Goal: Information Seeking & Learning: Learn about a topic

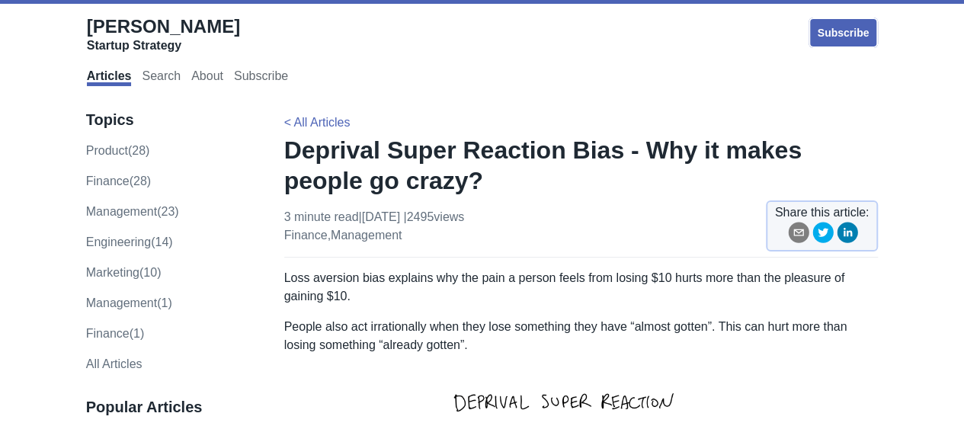
drag, startPoint x: 280, startPoint y: 273, endPoint x: 424, endPoint y: 277, distance: 143.4
click at [424, 277] on p "Loss aversion bias explains why the pain a person feels from losing $10 hurts m…" at bounding box center [581, 287] width 594 height 37
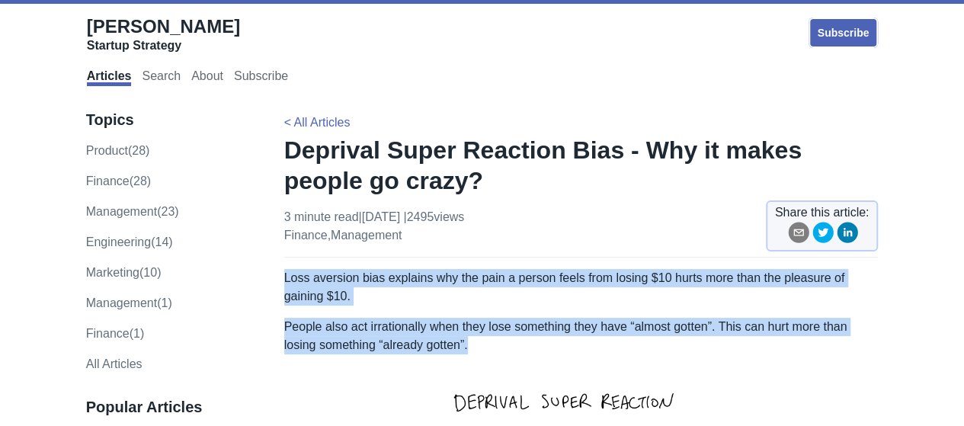
drag, startPoint x: 284, startPoint y: 280, endPoint x: 608, endPoint y: 352, distance: 331.9
click at [608, 352] on p "People also act irrationally when they lose something they have “almost gotten”…" at bounding box center [581, 336] width 594 height 37
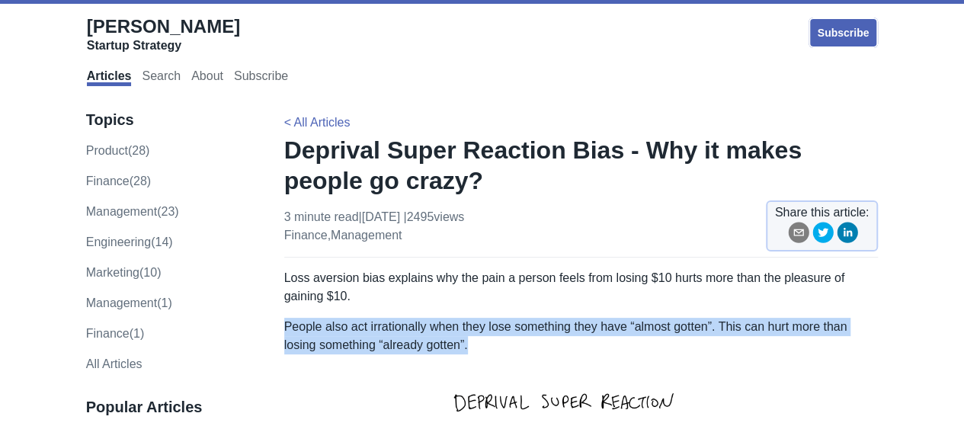
drag, startPoint x: 284, startPoint y: 328, endPoint x: 478, endPoint y: 345, distance: 195.1
click at [478, 345] on p "People also act irrationally when they lose something they have “almost gotten”…" at bounding box center [581, 336] width 594 height 37
copy p "People also act irrationally when they lose something they have “almost gotten”…"
click at [443, 341] on p "People also act irrationally when they lose something they have “almost gotten”…" at bounding box center [581, 336] width 594 height 37
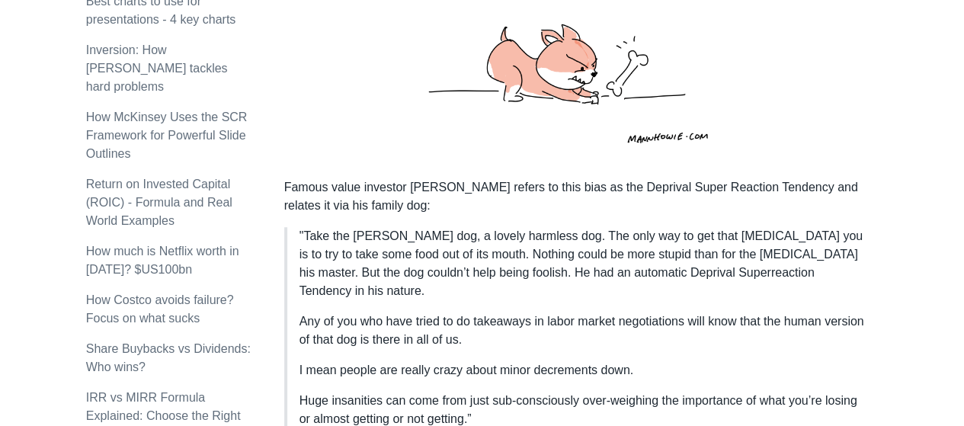
scroll to position [437, 0]
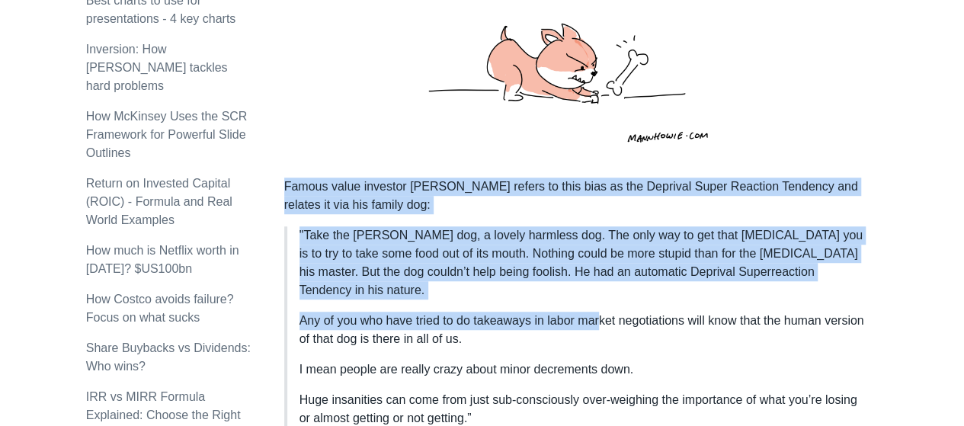
drag, startPoint x: 284, startPoint y: 186, endPoint x: 602, endPoint y: 289, distance: 334.8
click at [602, 289] on blockquote ""Take the [PERSON_NAME] dog, a lovely harmless dog. The only way to get that [M…" at bounding box center [581, 326] width 594 height 201
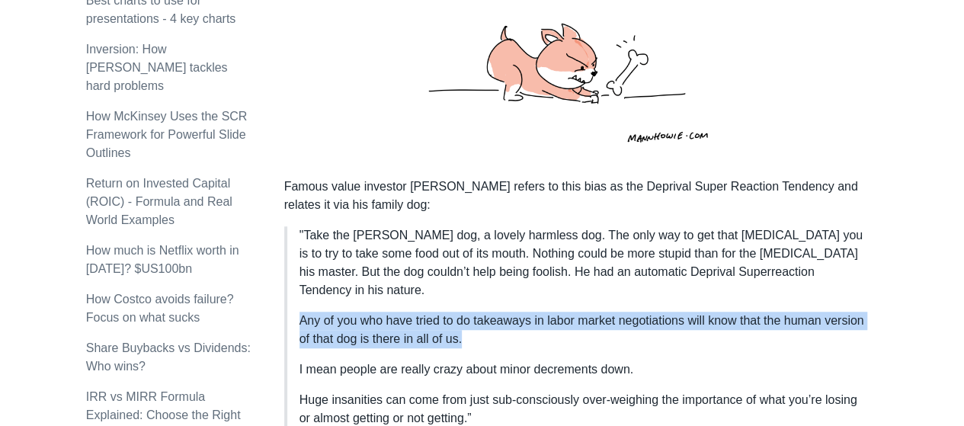
drag, startPoint x: 300, startPoint y: 301, endPoint x: 526, endPoint y: 324, distance: 226.7
click at [526, 324] on p "Any of you who have tried to do takeaways in labor market negotiations will kno…" at bounding box center [583, 330] width 567 height 37
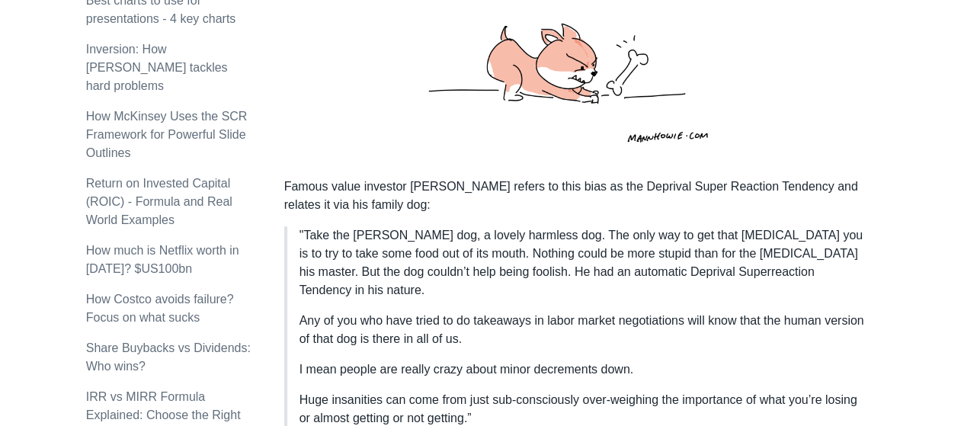
click at [597, 360] on p "I mean people are really crazy about minor decrements down." at bounding box center [583, 369] width 567 height 18
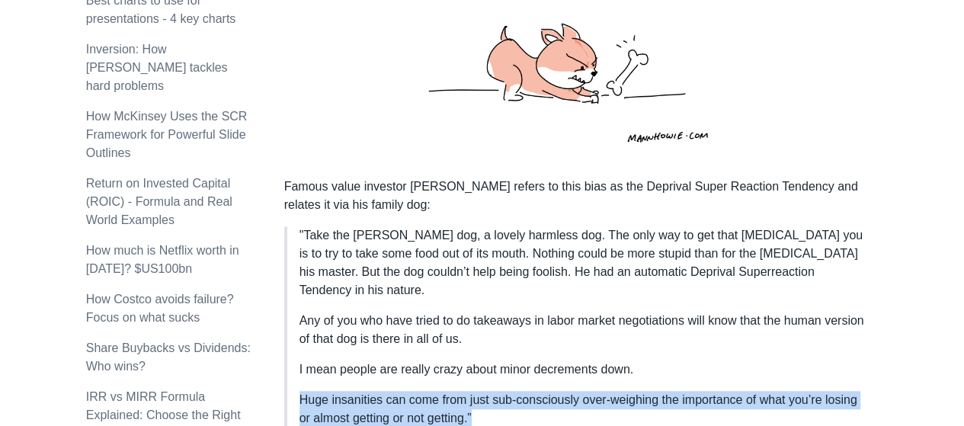
drag, startPoint x: 302, startPoint y: 380, endPoint x: 509, endPoint y: 406, distance: 208.9
click at [509, 406] on p "Huge insanities can come from just sub-consciously over-weighing the importance…" at bounding box center [583, 409] width 567 height 37
drag, startPoint x: 300, startPoint y: 381, endPoint x: 498, endPoint y: 389, distance: 197.6
click at [498, 391] on p "Huge insanities can come from just sub-consciously over-weighing the importance…" at bounding box center [583, 409] width 567 height 37
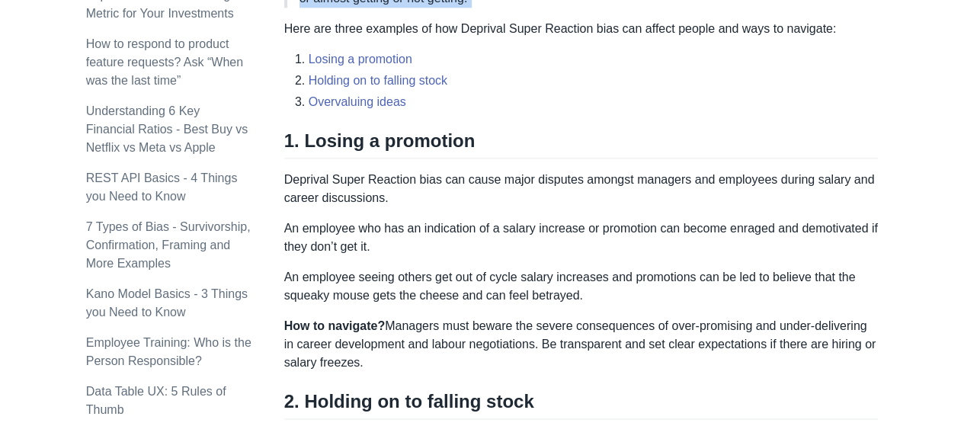
scroll to position [859, 0]
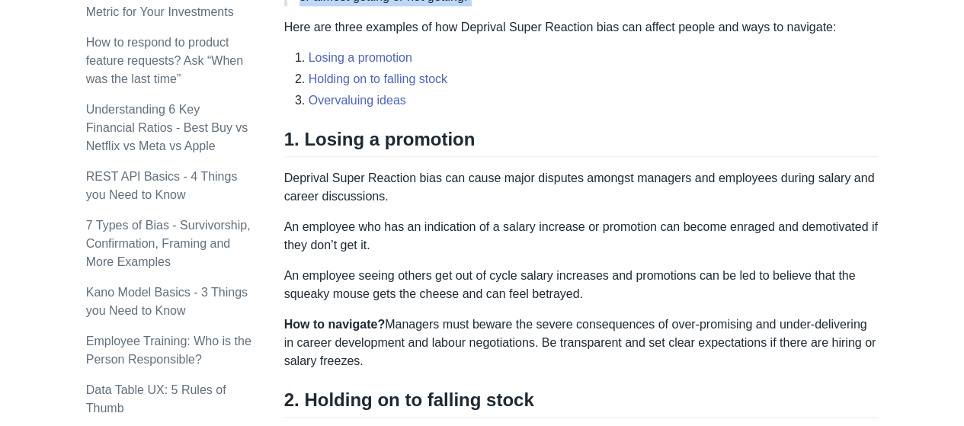
drag, startPoint x: 285, startPoint y: 160, endPoint x: 479, endPoint y: 354, distance: 274.8
click at [479, 354] on div "Loss aversion bias explains why the pain a person feels from losing $10 hurts m…" at bounding box center [581, 144] width 594 height 1469
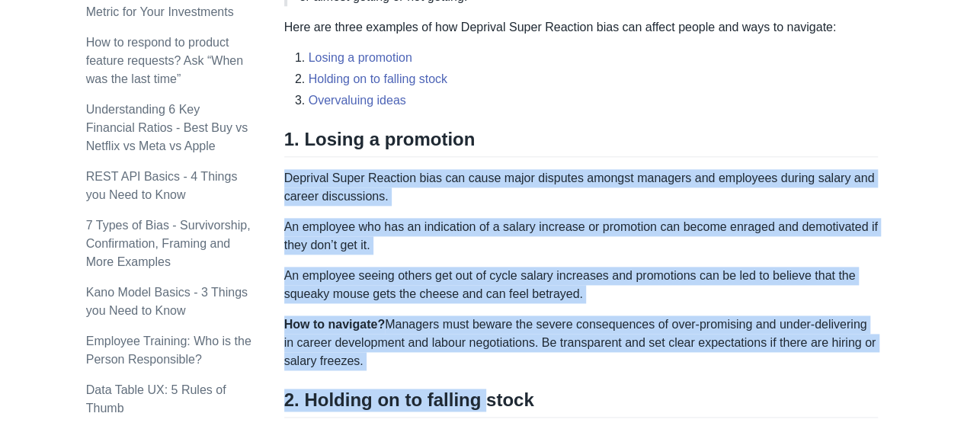
click at [479, 354] on div "Loss aversion bias explains why the pain a person feels from losing $10 hurts m…" at bounding box center [581, 144] width 594 height 1469
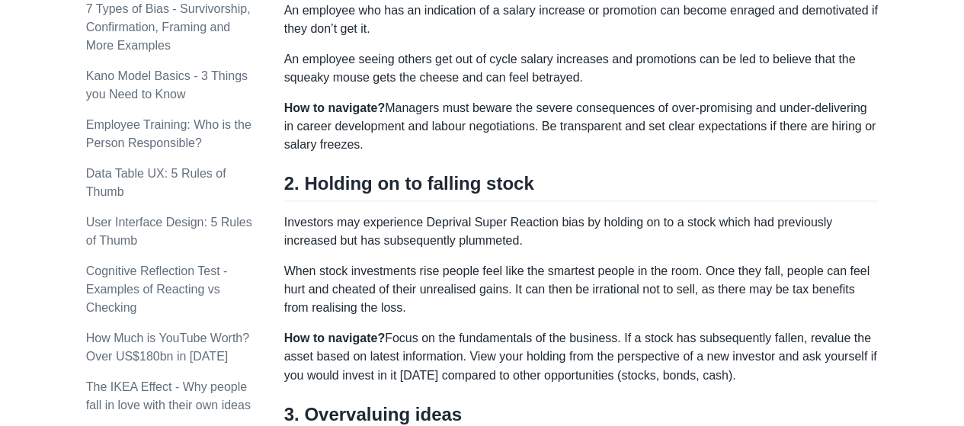
scroll to position [1078, 0]
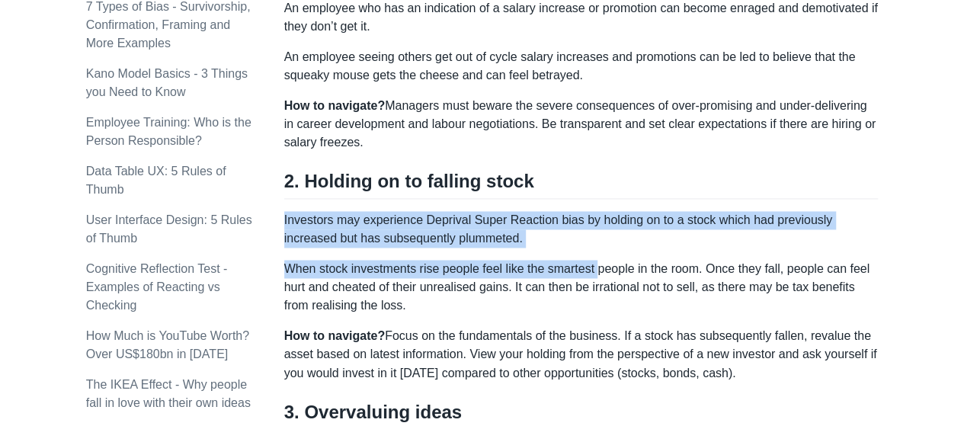
drag, startPoint x: 284, startPoint y: 203, endPoint x: 596, endPoint y: 246, distance: 315.5
click at [514, 260] on p "When stock investments rise people feel like the smartest people in the room. O…" at bounding box center [581, 287] width 594 height 55
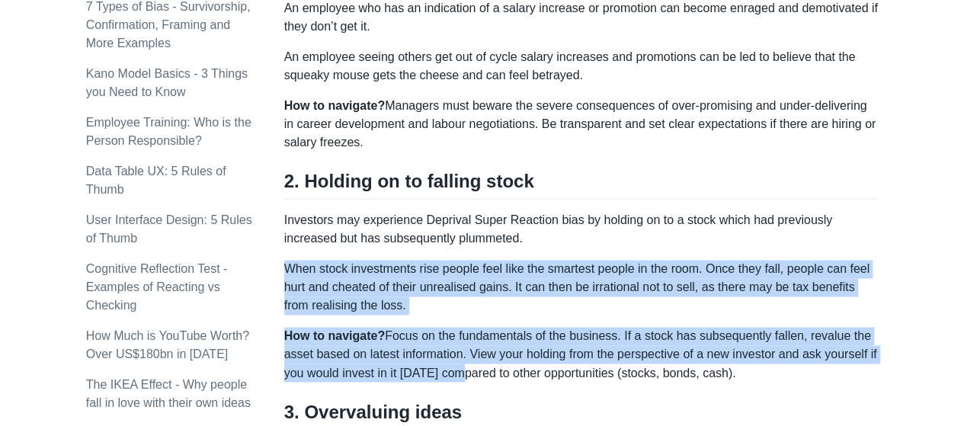
drag, startPoint x: 286, startPoint y: 252, endPoint x: 460, endPoint y: 349, distance: 198.9
click at [460, 349] on p "How to navigate? Focus on the fundamentals of the business. If a stock has subs…" at bounding box center [581, 354] width 594 height 55
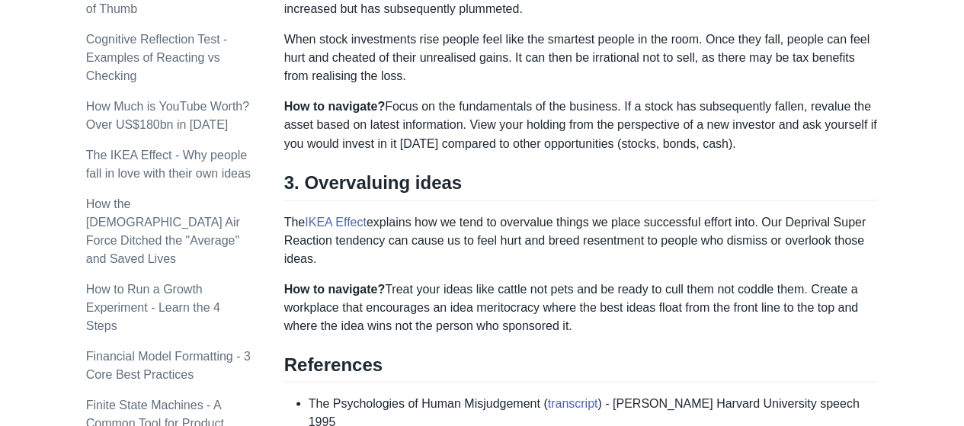
scroll to position [1308, 0]
drag, startPoint x: 408, startPoint y: 214, endPoint x: 684, endPoint y: 296, distance: 287.9
click at [684, 296] on p "How to navigate? Treat your ideas like cattle not pets and be ready to cull the…" at bounding box center [581, 306] width 594 height 55
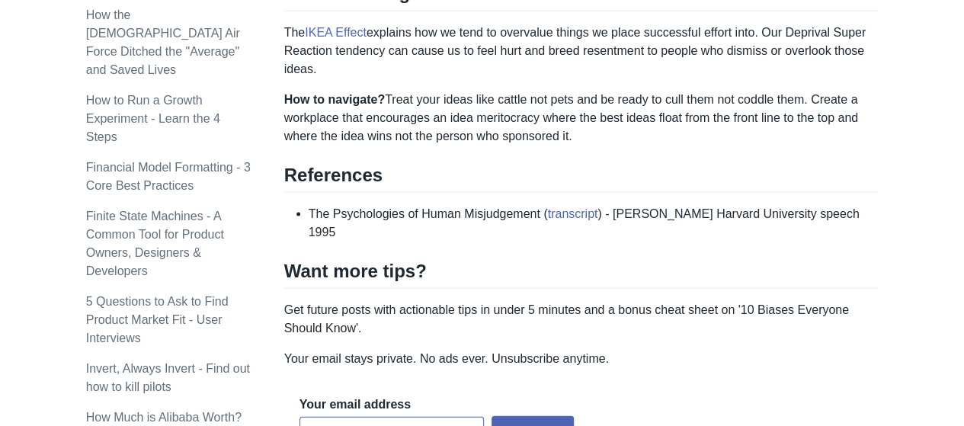
scroll to position [1497, 0]
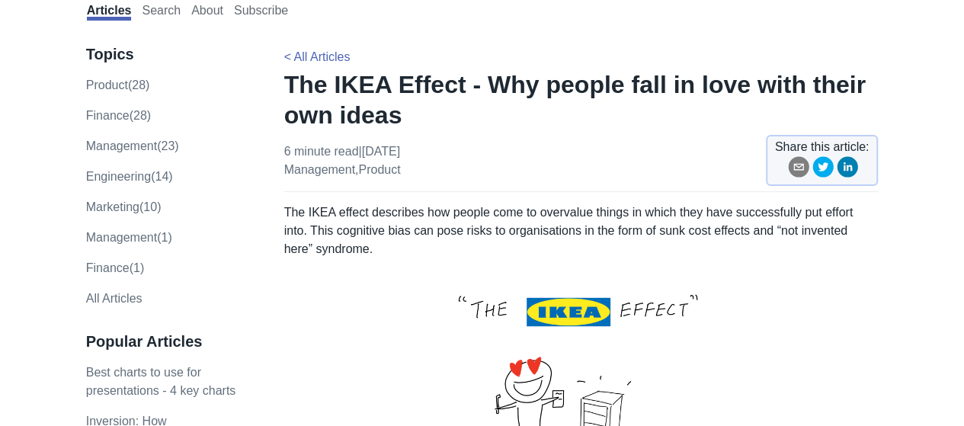
scroll to position [66, 0]
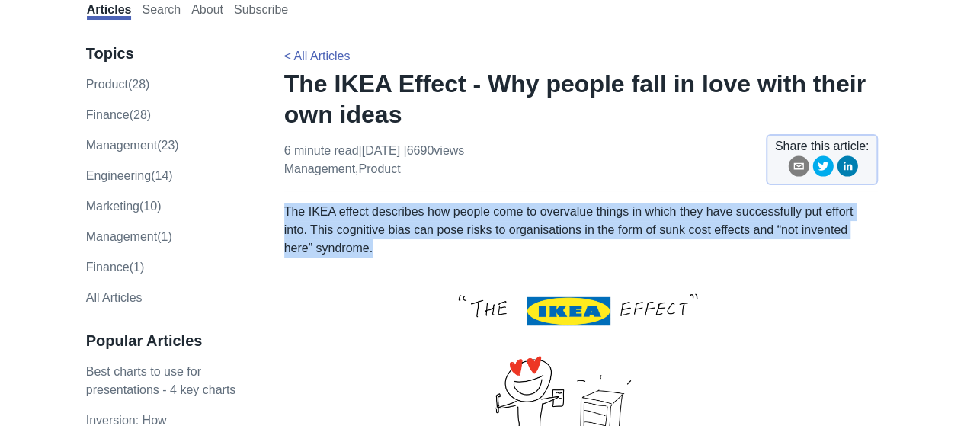
drag, startPoint x: 284, startPoint y: 210, endPoint x: 374, endPoint y: 247, distance: 97.4
click at [374, 247] on p "The IKEA effect describes how people come to overvalue things in which they hav…" at bounding box center [581, 230] width 594 height 55
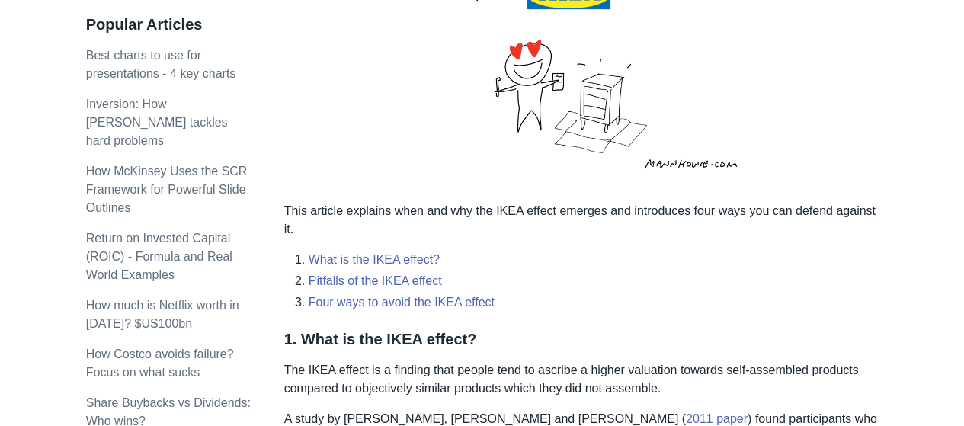
scroll to position [383, 0]
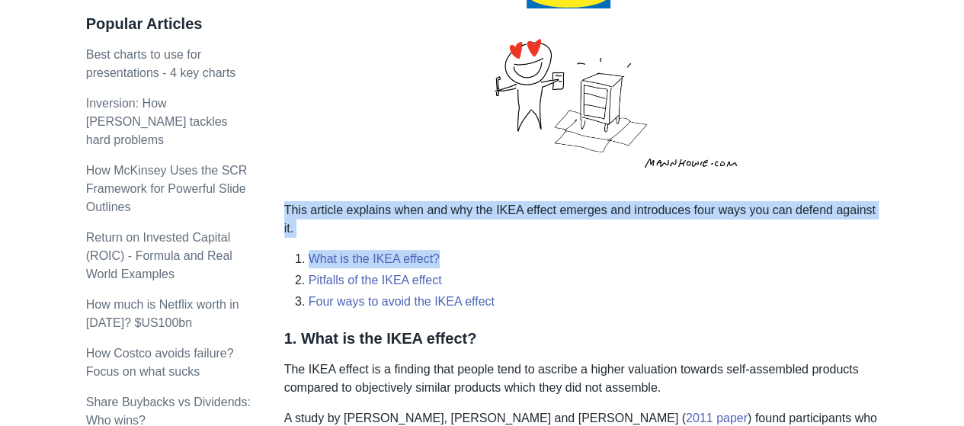
drag, startPoint x: 284, startPoint y: 210, endPoint x: 720, endPoint y: 237, distance: 436.8
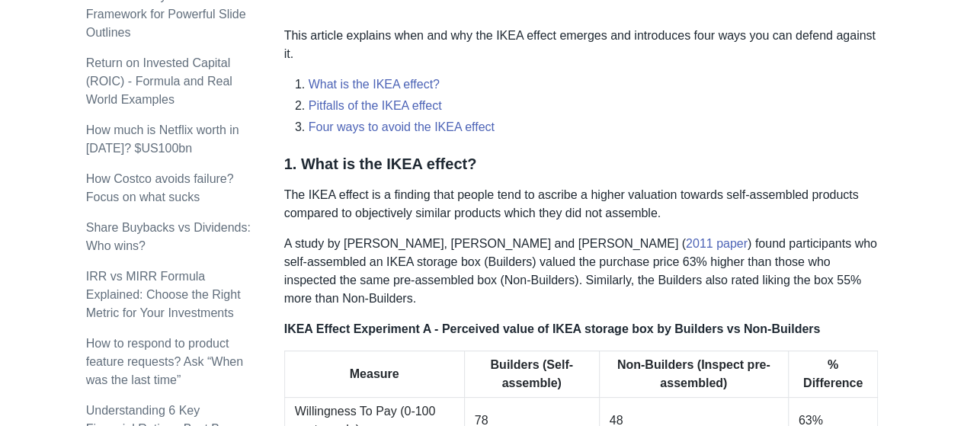
scroll to position [613, 0]
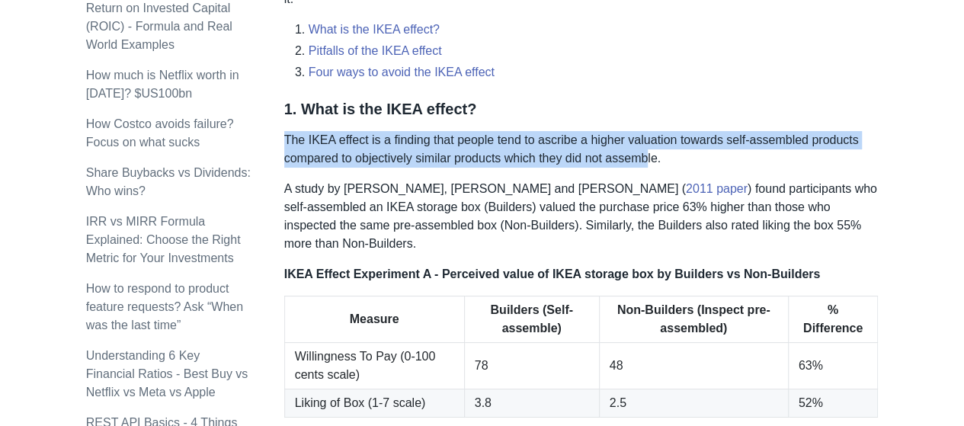
drag, startPoint x: 287, startPoint y: 136, endPoint x: 646, endPoint y: 148, distance: 359.9
click at [646, 148] on p "The IKEA effect is a finding that people tend to ascribe a higher valuation tow…" at bounding box center [581, 149] width 594 height 37
drag, startPoint x: 517, startPoint y: 143, endPoint x: 659, endPoint y: 162, distance: 143.8
click at [659, 162] on p "The IKEA effect is a finding that people tend to ascribe a higher valuation tow…" at bounding box center [581, 149] width 594 height 37
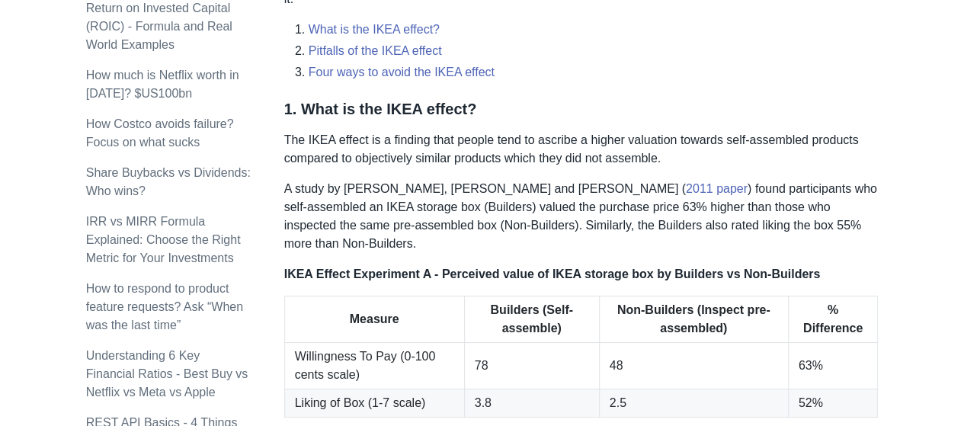
click at [482, 200] on p "A study by Norton, Mochon and Ariely ( 2011 paper ) found participants who self…" at bounding box center [581, 216] width 594 height 73
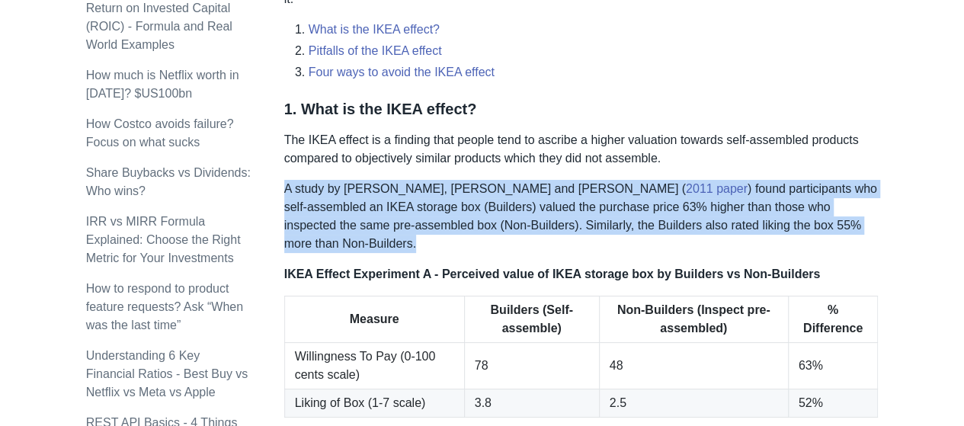
drag, startPoint x: 284, startPoint y: 187, endPoint x: 785, endPoint y: 230, distance: 503.3
click at [785, 230] on p "A study by Norton, Mochon and Ariely ( 2011 paper ) found participants who self…" at bounding box center [581, 216] width 594 height 73
click at [783, 229] on p "A study by Norton, Mochon and Ariely ( 2011 paper ) found participants who self…" at bounding box center [581, 216] width 594 height 73
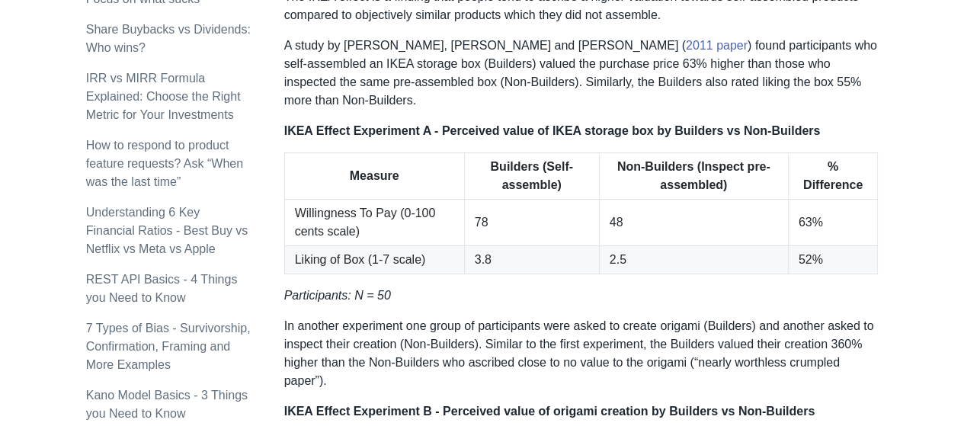
scroll to position [762, 0]
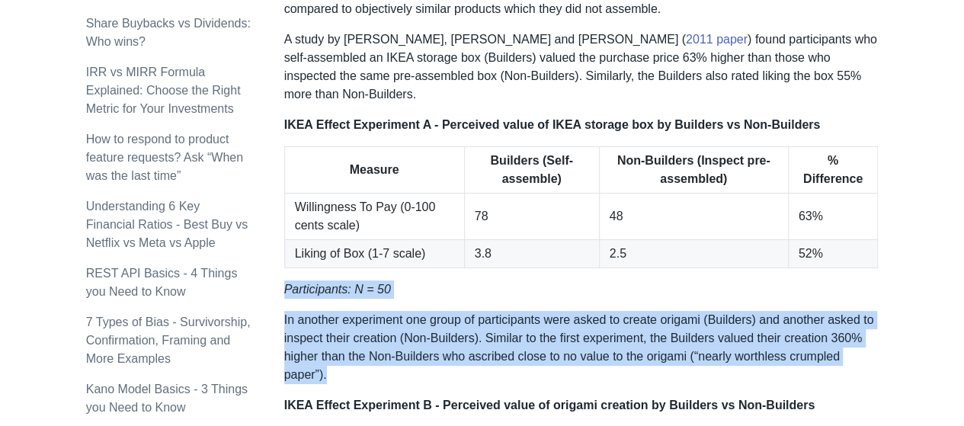
drag, startPoint x: 285, startPoint y: 269, endPoint x: 502, endPoint y: 360, distance: 235.7
click at [502, 359] on p "In another experiment one group of participants were asked to create origami (B…" at bounding box center [581, 347] width 594 height 73
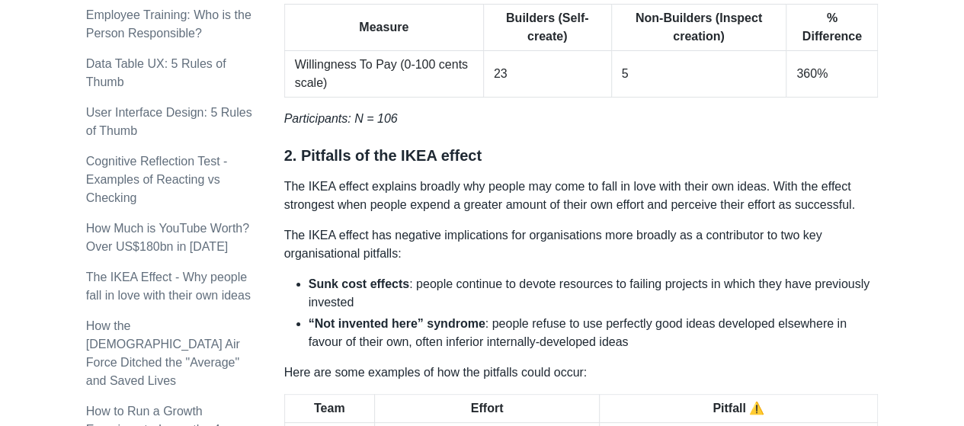
scroll to position [1190, 0]
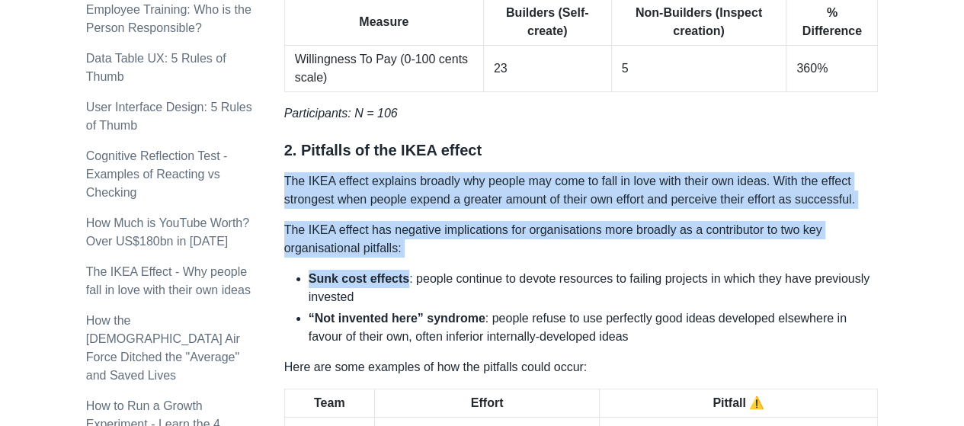
drag, startPoint x: 287, startPoint y: 161, endPoint x: 402, endPoint y: 257, distance: 150.5
click at [402, 257] on div "The IKEA effect describes how people come to overvalue things in which they hav…" at bounding box center [581, 252] width 594 height 2346
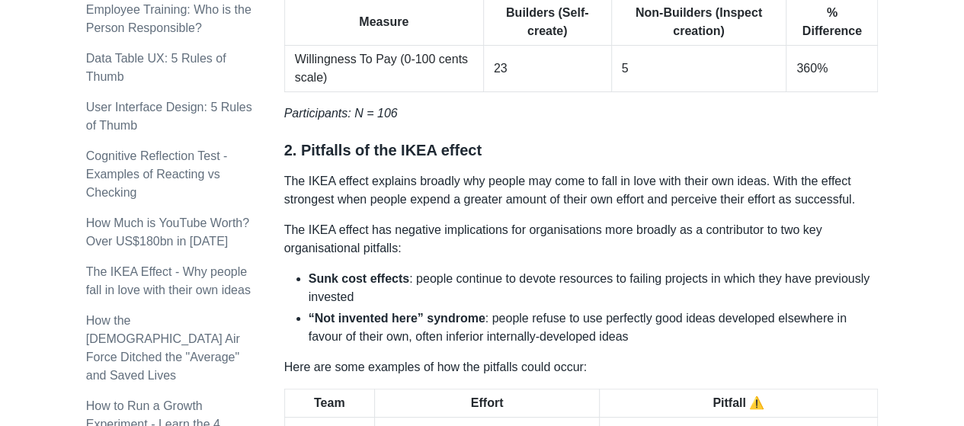
click at [402, 270] on li "Sunk cost effects : people continue to devote resources to failing projects in …" at bounding box center [594, 288] width 570 height 37
drag, startPoint x: 309, startPoint y: 258, endPoint x: 360, endPoint y: 260, distance: 51.1
click at [360, 272] on strong "Sunk cost effects" at bounding box center [359, 278] width 101 height 13
copy strong "Sunk cost"
click at [360, 272] on strong "Sunk cost effects" at bounding box center [359, 278] width 101 height 13
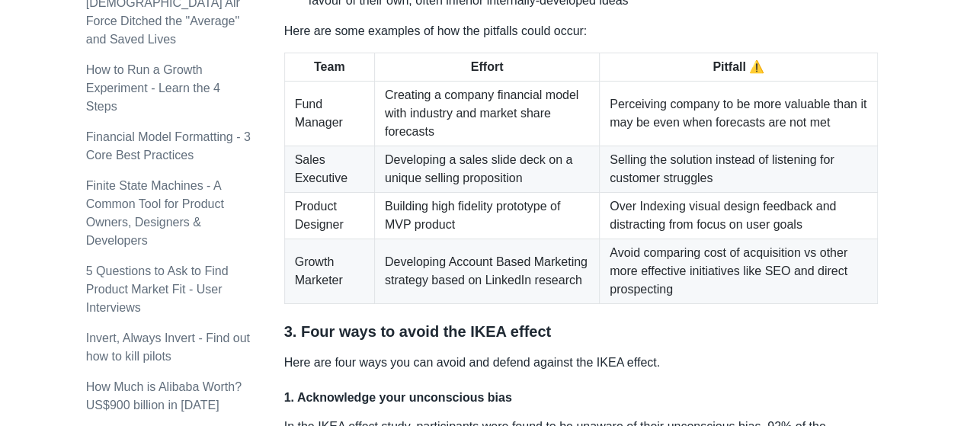
scroll to position [1527, 0]
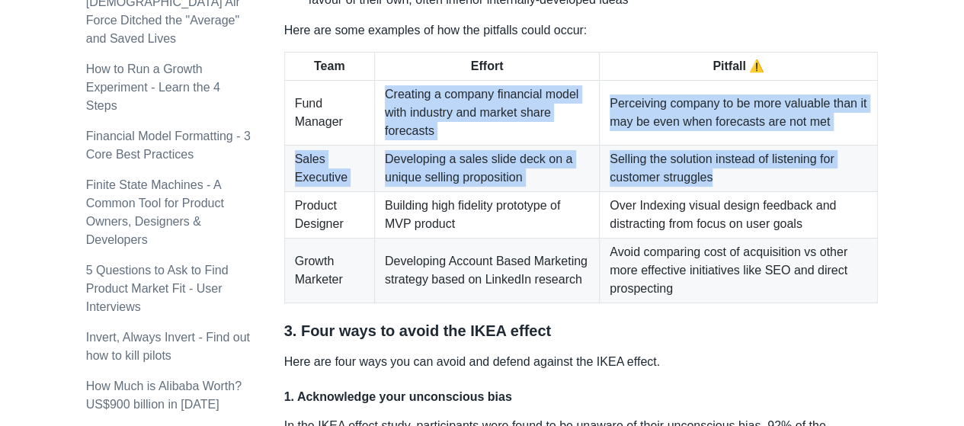
drag, startPoint x: 381, startPoint y: 72, endPoint x: 718, endPoint y: 153, distance: 346.4
click at [718, 153] on tbody "Fund Manager Creating a company financial model with industry and market share …" at bounding box center [581, 192] width 594 height 223
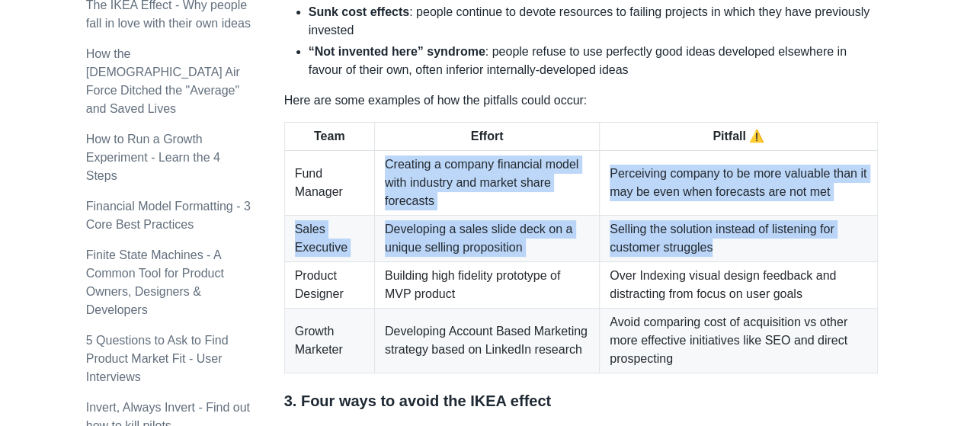
scroll to position [1456, 0]
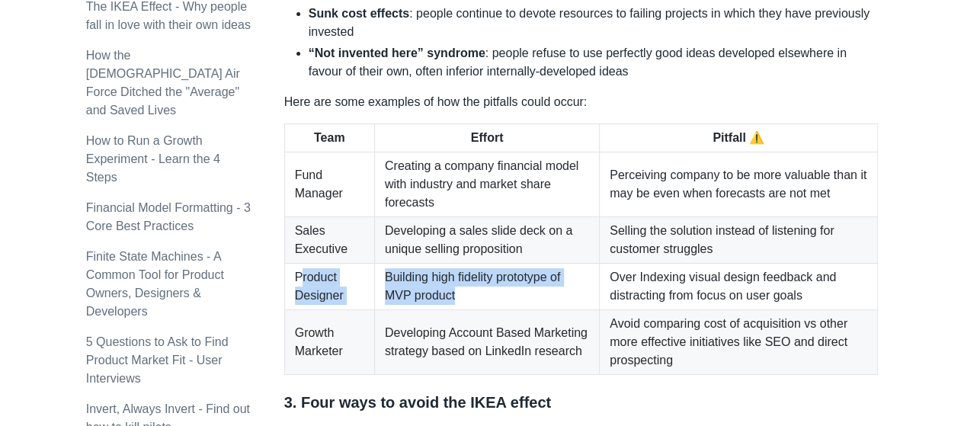
drag, startPoint x: 298, startPoint y: 255, endPoint x: 458, endPoint y: 271, distance: 160.8
click at [458, 271] on tr "Product Designer Building high fidelity prototype of MVP product Over Indexing …" at bounding box center [581, 287] width 594 height 46
click at [458, 271] on td "Building high fidelity prototype of MVP product" at bounding box center [486, 287] width 225 height 46
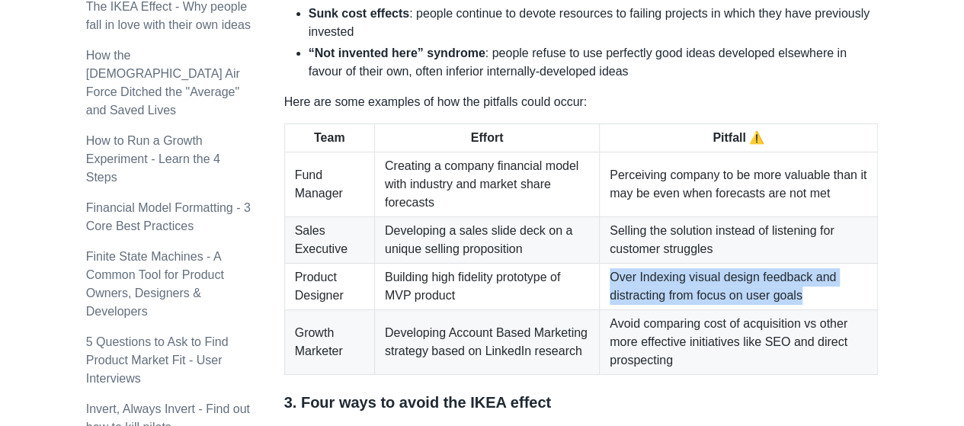
drag, startPoint x: 610, startPoint y: 252, endPoint x: 828, endPoint y: 274, distance: 219.0
click at [828, 274] on td "Over Indexing visual design feedback and distracting from focus on user goals" at bounding box center [739, 287] width 278 height 46
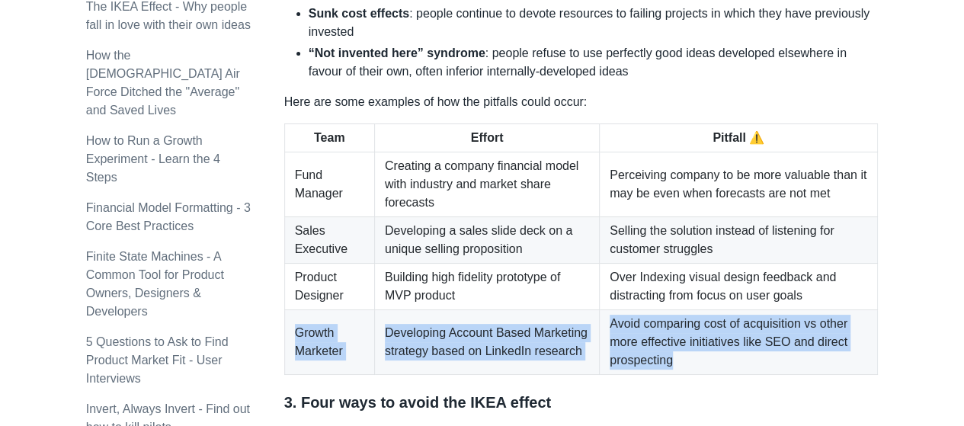
drag, startPoint x: 296, startPoint y: 311, endPoint x: 709, endPoint y: 332, distance: 413.6
click at [711, 338] on tr "Growth Marketer Developing Account Based Marketing strategy based on LinkedIn r…" at bounding box center [581, 342] width 594 height 65
click at [709, 332] on td "Avoid comparing cost of acquisition vs other more effective initiatives like SE…" at bounding box center [739, 342] width 278 height 65
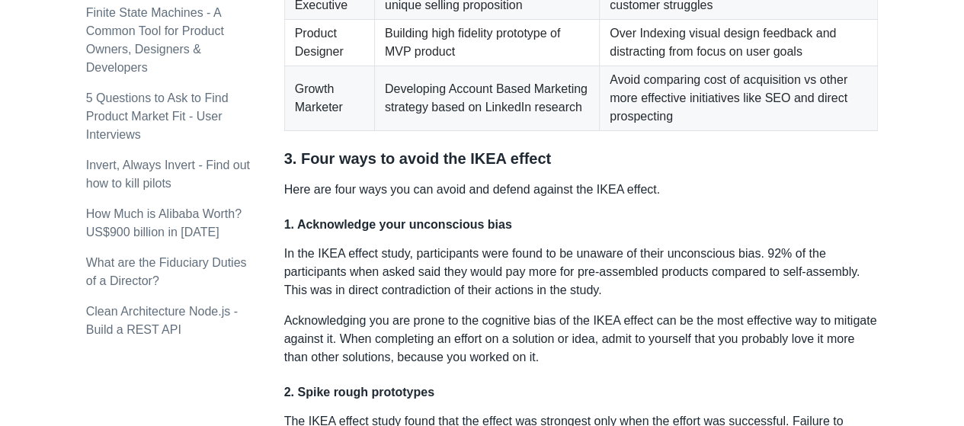
scroll to position [1702, 0]
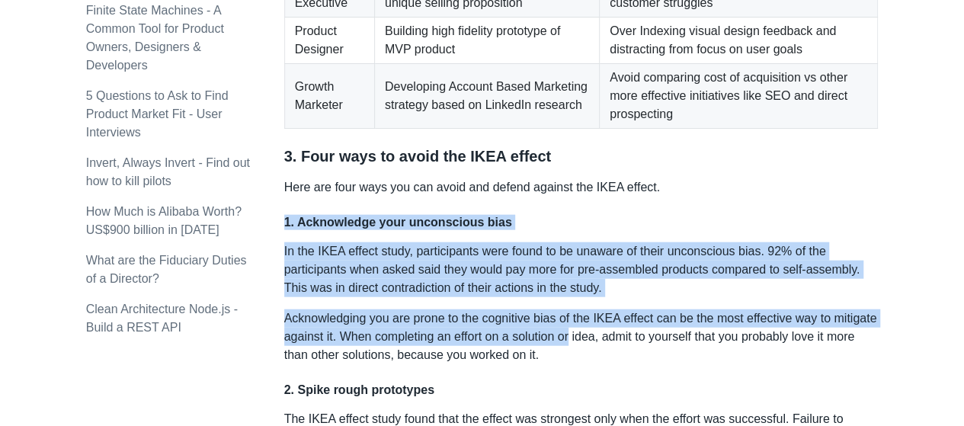
drag, startPoint x: 285, startPoint y: 199, endPoint x: 641, endPoint y: 324, distance: 377.2
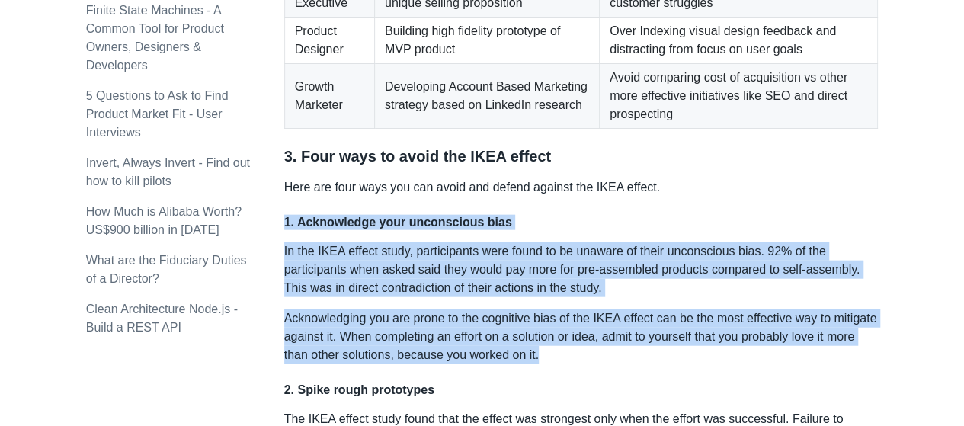
click at [642, 324] on p "Acknowledging you are prone to the cognitive bias of the IKEA effect can be the…" at bounding box center [581, 336] width 594 height 55
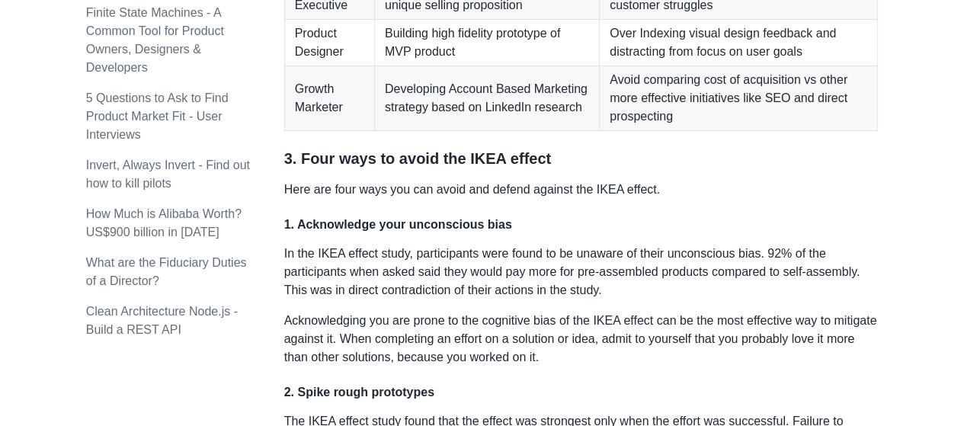
scroll to position [1700, 0]
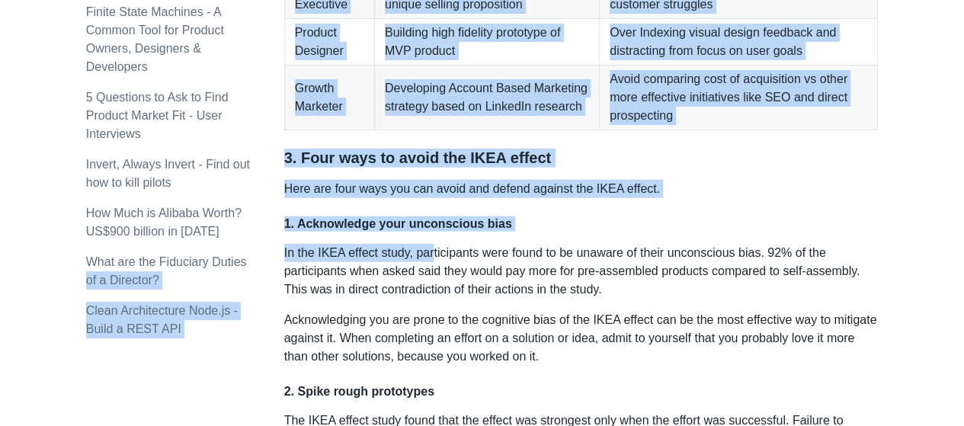
drag, startPoint x: 283, startPoint y: 200, endPoint x: 431, endPoint y: 228, distance: 150.5
click at [431, 244] on p "In the IKEA effect study, participants were found to be unaware of their uncons…" at bounding box center [581, 271] width 594 height 55
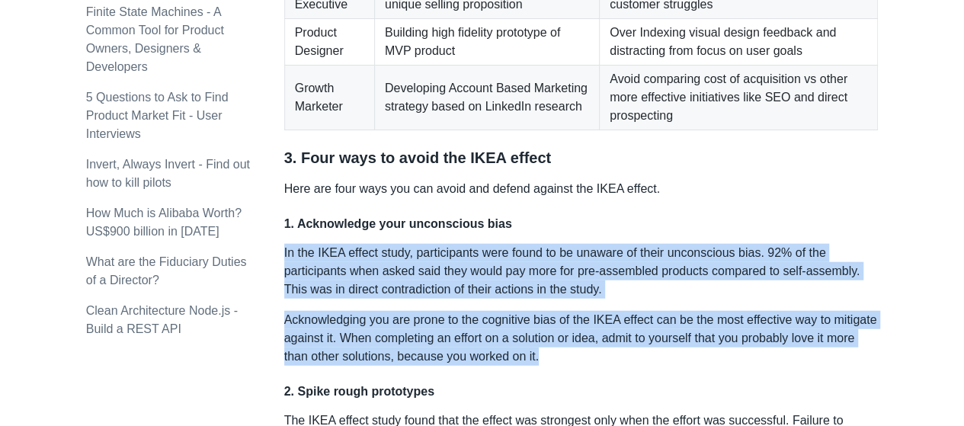
drag, startPoint x: 284, startPoint y: 232, endPoint x: 729, endPoint y: 339, distance: 457.7
click at [729, 339] on p "Acknowledging you are prone to the cognitive bias of the IKEA effect can be the…" at bounding box center [581, 338] width 594 height 55
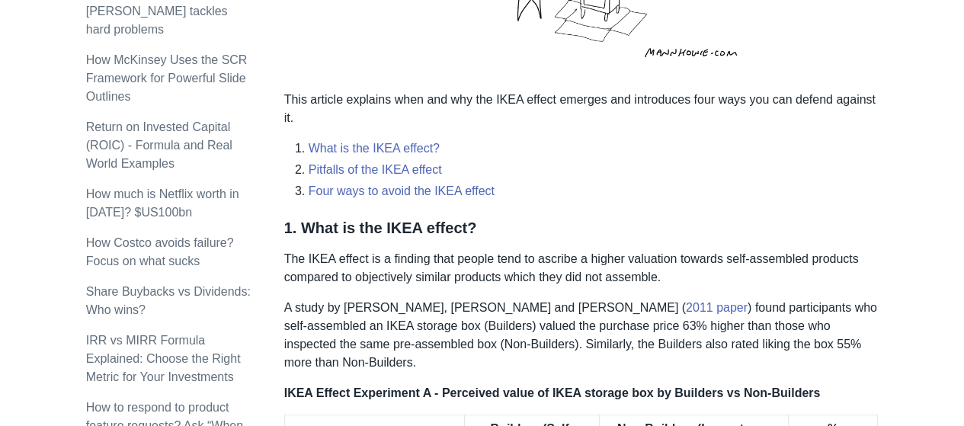
scroll to position [492, 0]
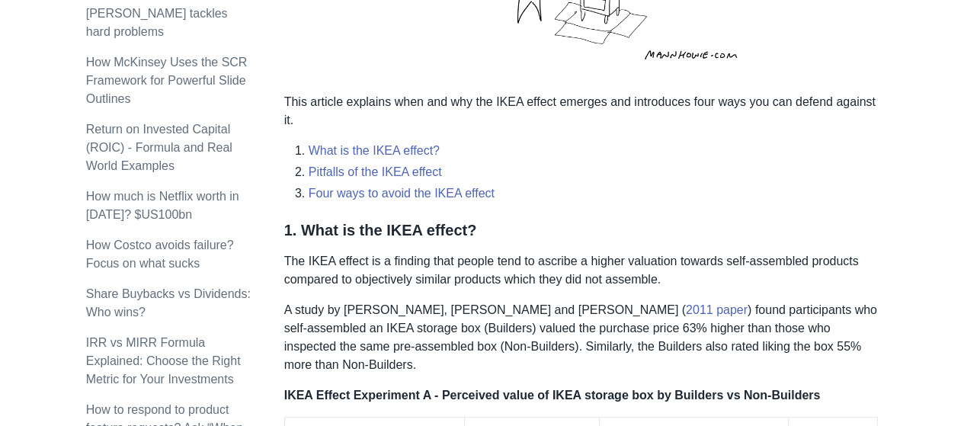
click at [387, 280] on p "The IKEA effect is a finding that people tend to ascribe a higher valuation tow…" at bounding box center [581, 270] width 594 height 37
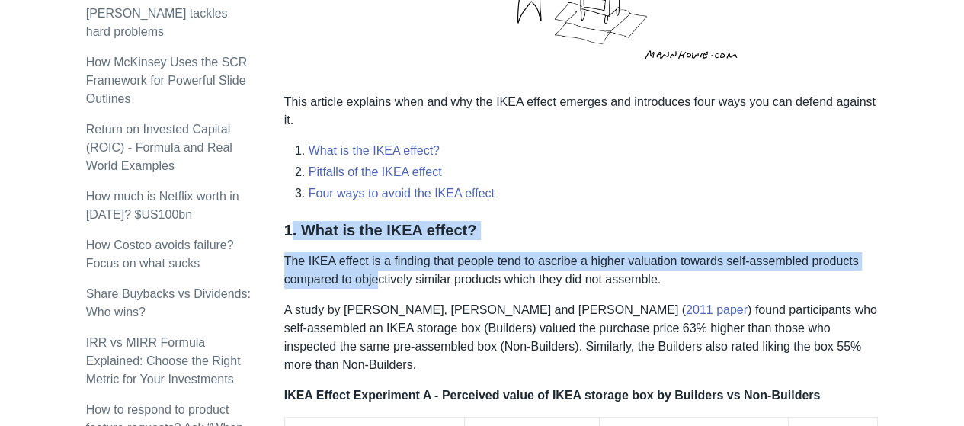
drag, startPoint x: 285, startPoint y: 226, endPoint x: 376, endPoint y: 274, distance: 103.3
click at [376, 274] on p "The IKEA effect is a finding that people tend to ascribe a higher valuation tow…" at bounding box center [581, 270] width 594 height 37
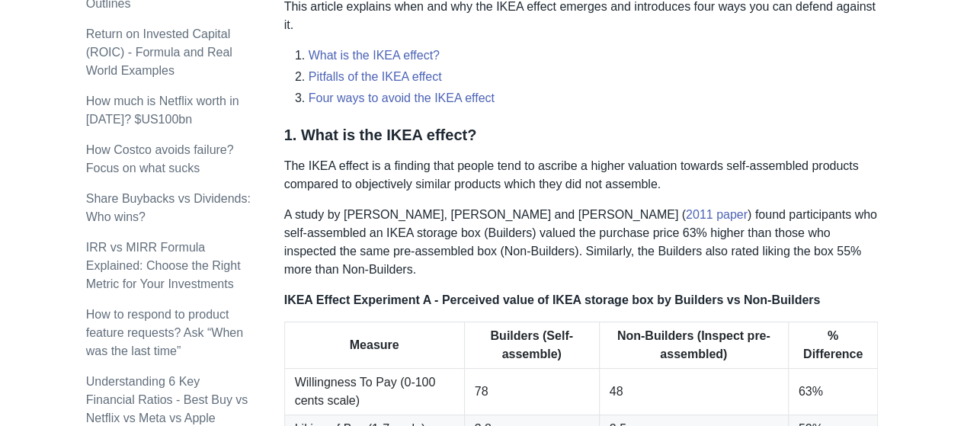
scroll to position [588, 0]
